Goal: Go to known website: Access a specific website the user already knows

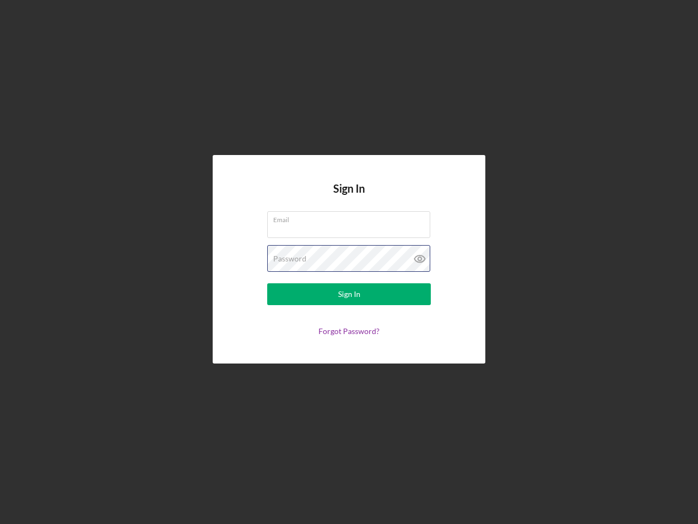
click at [349, 262] on div "Password" at bounding box center [349, 258] width 164 height 27
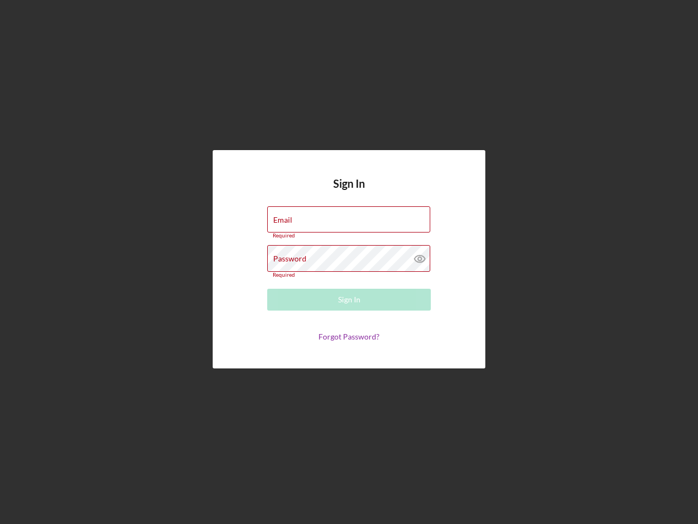
click at [420, 259] on icon at bounding box center [419, 258] width 27 height 27
